Goal: Share content

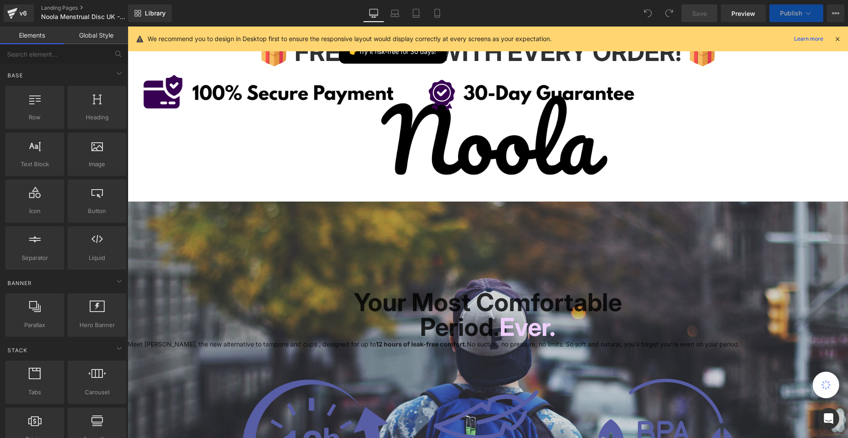
click at [836, 38] on icon at bounding box center [838, 39] width 8 height 8
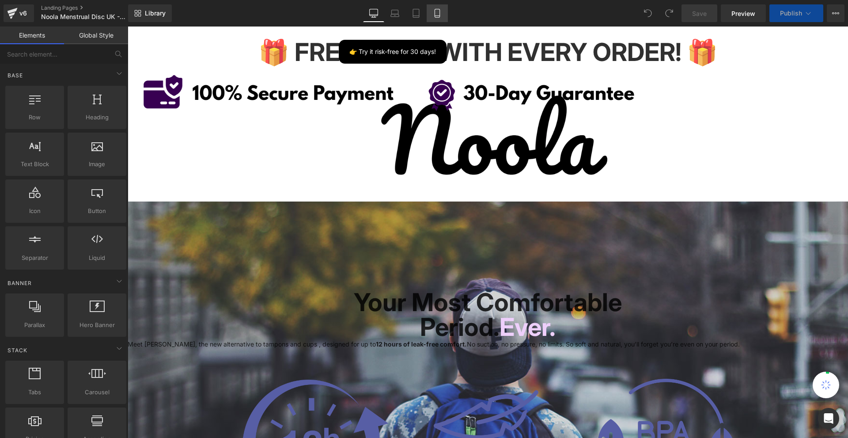
click at [440, 16] on icon at bounding box center [437, 16] width 5 height 0
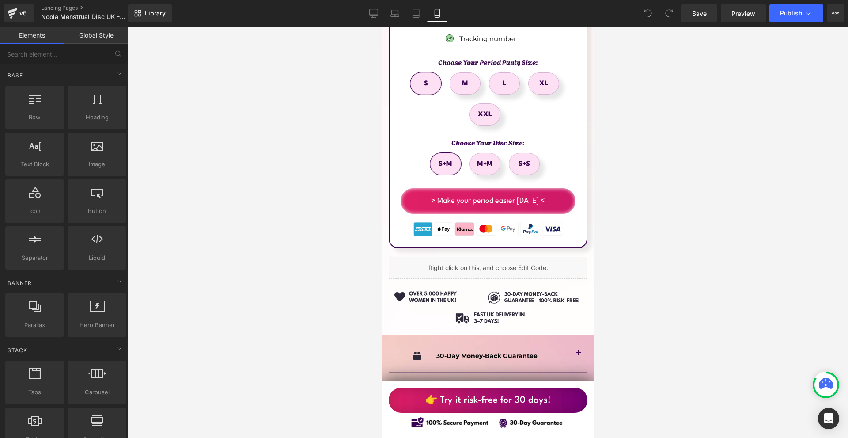
scroll to position [5610, 0]
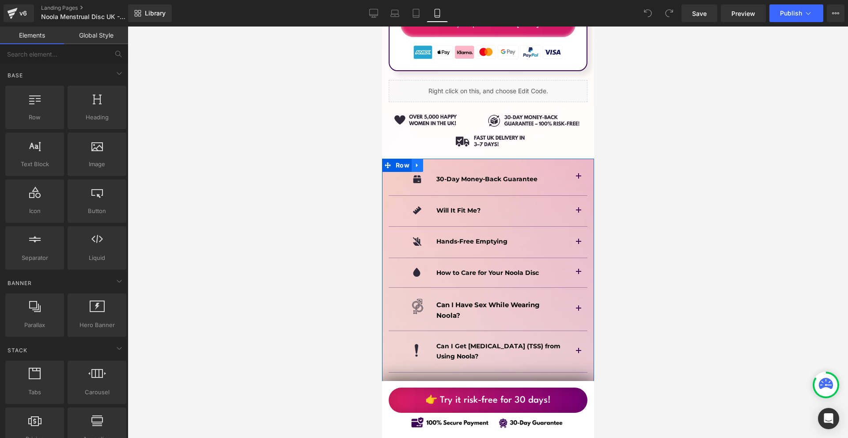
click at [417, 162] on icon at bounding box center [417, 165] width 6 height 7
click at [417, 163] on icon at bounding box center [417, 166] width 6 height 6
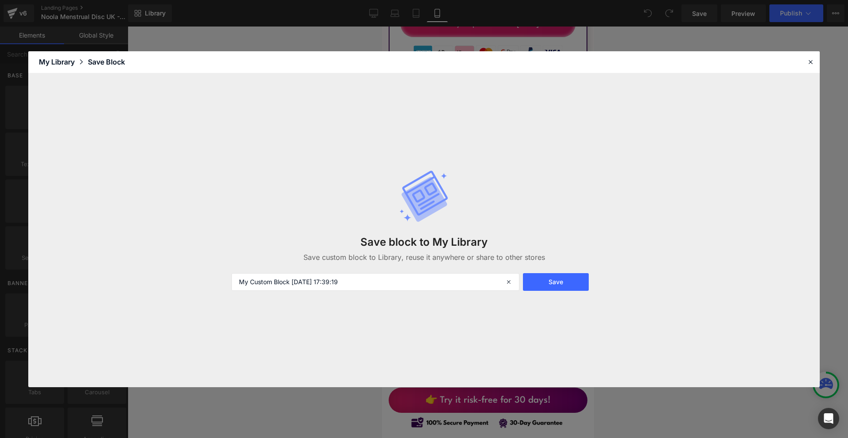
click at [345, 291] on div "Save block to My Library Save custom block to Library, reuse it anywhere or sha…" at bounding box center [424, 230] width 396 height 156
click at [344, 289] on input "My Custom Block [DATE] 17:39:19" at bounding box center [375, 282] width 288 height 18
drag, startPoint x: 344, startPoint y: 289, endPoint x: 338, endPoint y: 293, distance: 8.0
click at [343, 290] on input "My Custom Block [DATE] 17:39:19" at bounding box center [375, 282] width 288 height 18
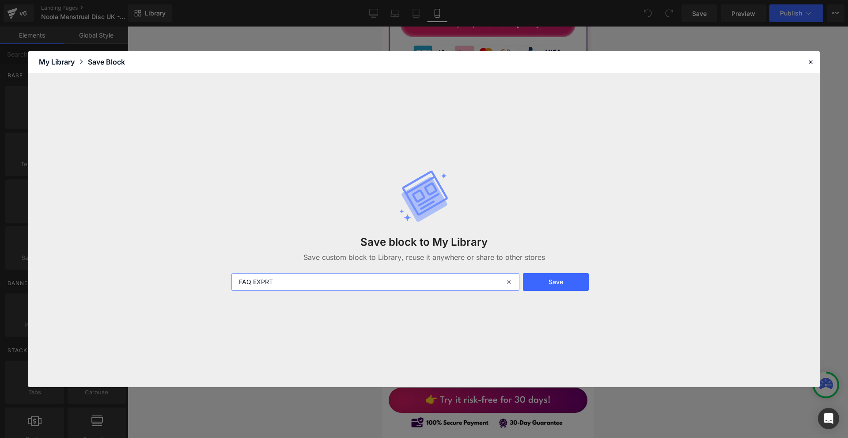
type input "FAQ EXPRT"
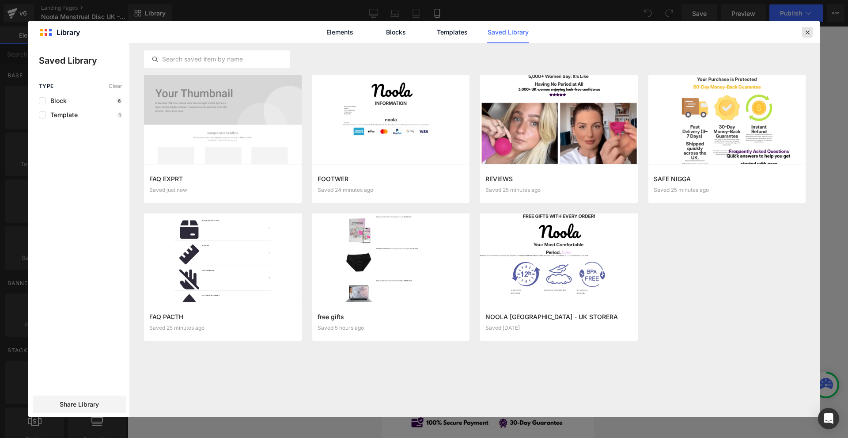
click at [811, 30] on icon at bounding box center [808, 32] width 8 height 8
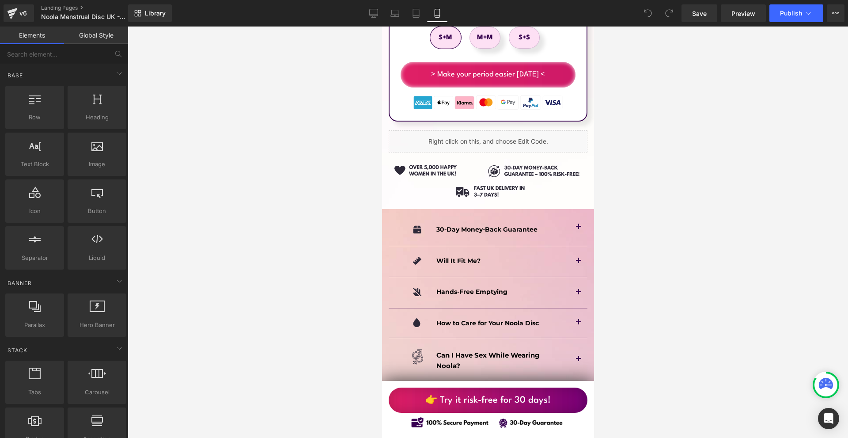
scroll to position [5339, 0]
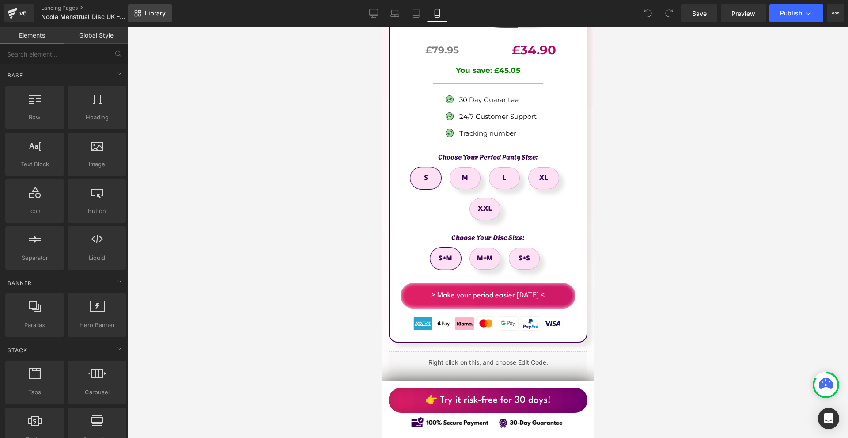
click at [140, 16] on icon at bounding box center [139, 15] width 3 height 3
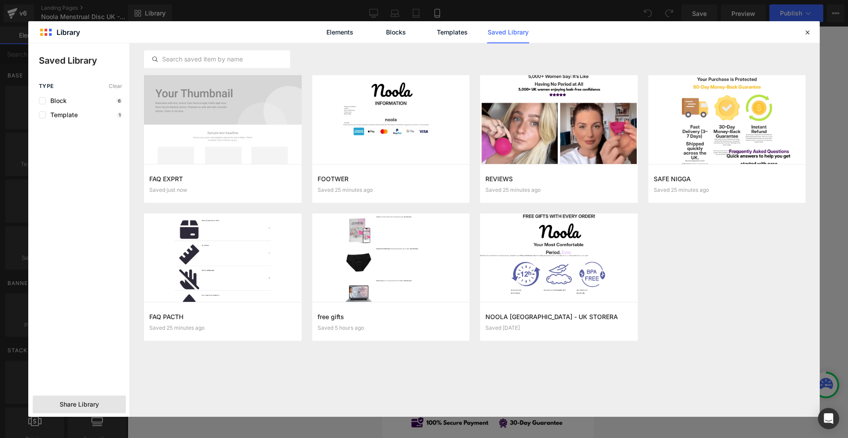
click at [99, 403] on span "Share Library" at bounding box center [79, 404] width 39 height 9
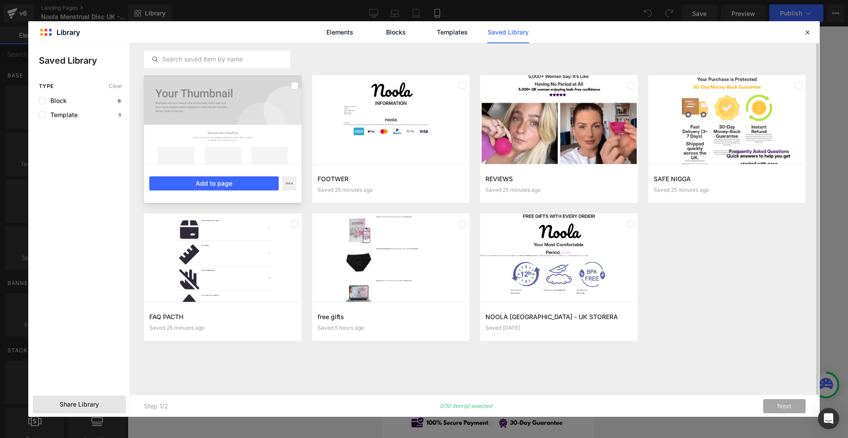
click at [220, 134] on div at bounding box center [223, 119] width 158 height 89
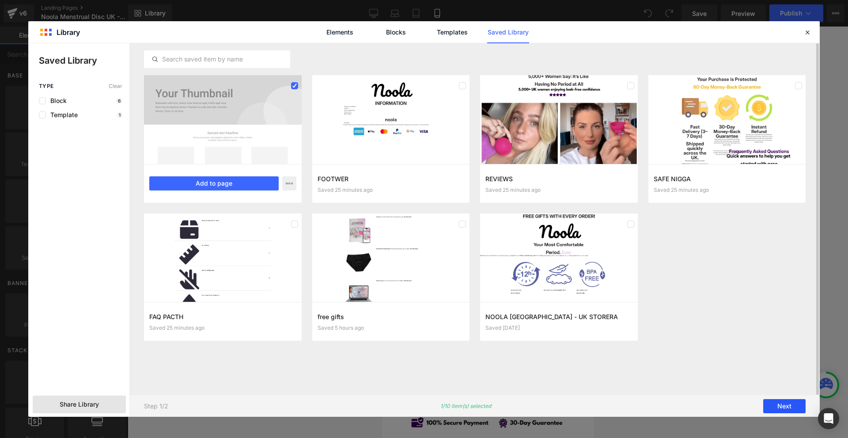
click at [785, 403] on button "Next" at bounding box center [784, 406] width 42 height 14
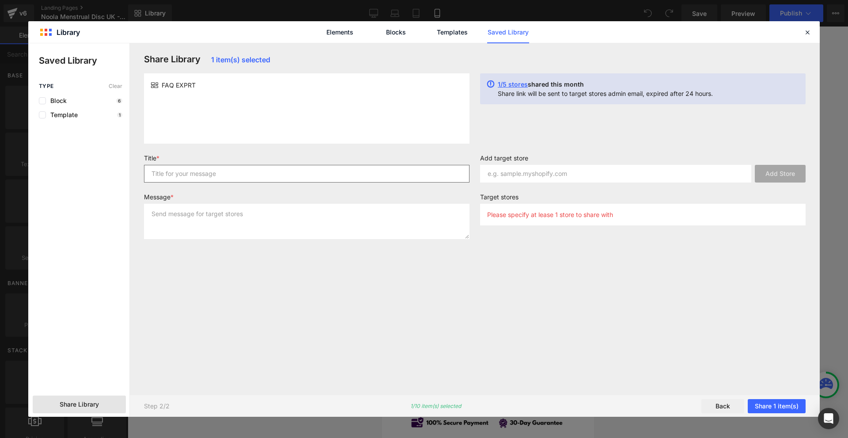
drag, startPoint x: 395, startPoint y: 186, endPoint x: 387, endPoint y: 182, distance: 8.9
click at [390, 182] on div "Title *" at bounding box center [307, 171] width 336 height 35
click at [372, 177] on input "text" at bounding box center [307, 174] width 326 height 18
type input "asd"
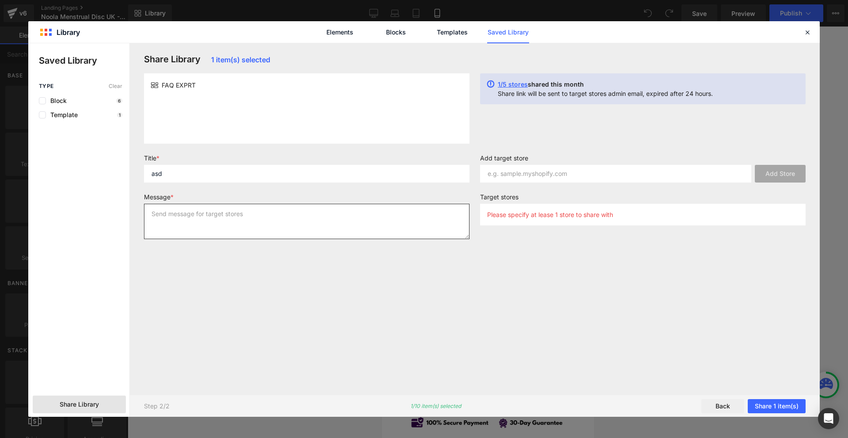
click at [281, 229] on textarea at bounding box center [307, 221] width 326 height 35
type textarea "asd"
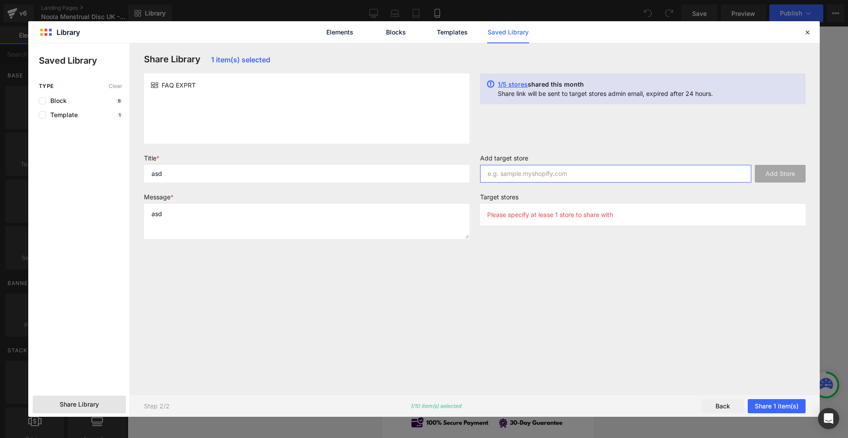
click at [520, 169] on input "text" at bounding box center [615, 174] width 271 height 18
paste input "[DOMAIN_NAME] Verifying domain status"
click at [772, 178] on button "Add Store" at bounding box center [780, 174] width 51 height 18
click at [601, 174] on input "[DOMAIN_NAME] Verifying domain status" at bounding box center [615, 174] width 271 height 18
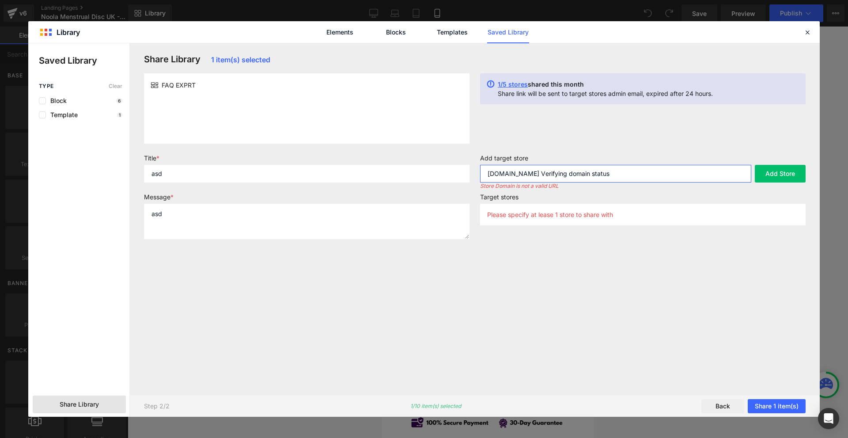
click at [601, 174] on input "[DOMAIN_NAME] Verifying domain status" at bounding box center [615, 174] width 271 height 18
click at [653, 171] on input "[DOMAIN_NAME] Verifying domain status" at bounding box center [615, 174] width 271 height 18
drag, startPoint x: 650, startPoint y: 173, endPoint x: 562, endPoint y: 171, distance: 88.4
click at [562, 171] on input "[DOMAIN_NAME] Verifying domain status" at bounding box center [615, 174] width 271 height 18
type input "[DOMAIN_NAME]"
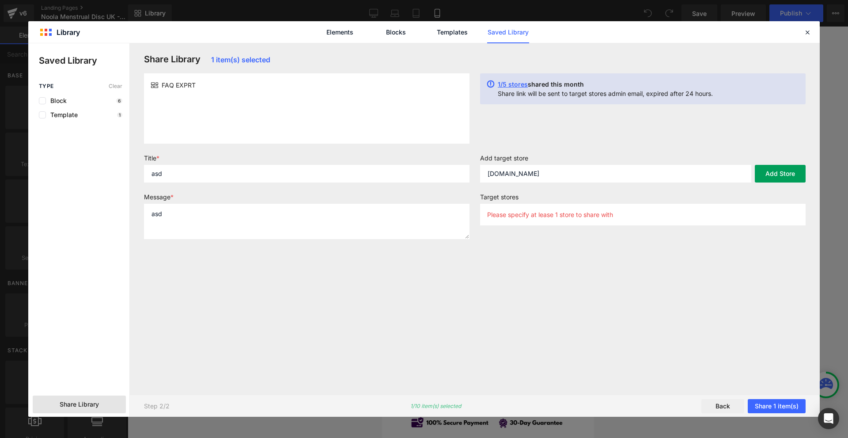
click at [781, 173] on button "Add Store" at bounding box center [780, 174] width 51 height 18
click at [759, 412] on button "Share 1 item(s)" at bounding box center [777, 406] width 58 height 14
